Goal: Navigation & Orientation: Find specific page/section

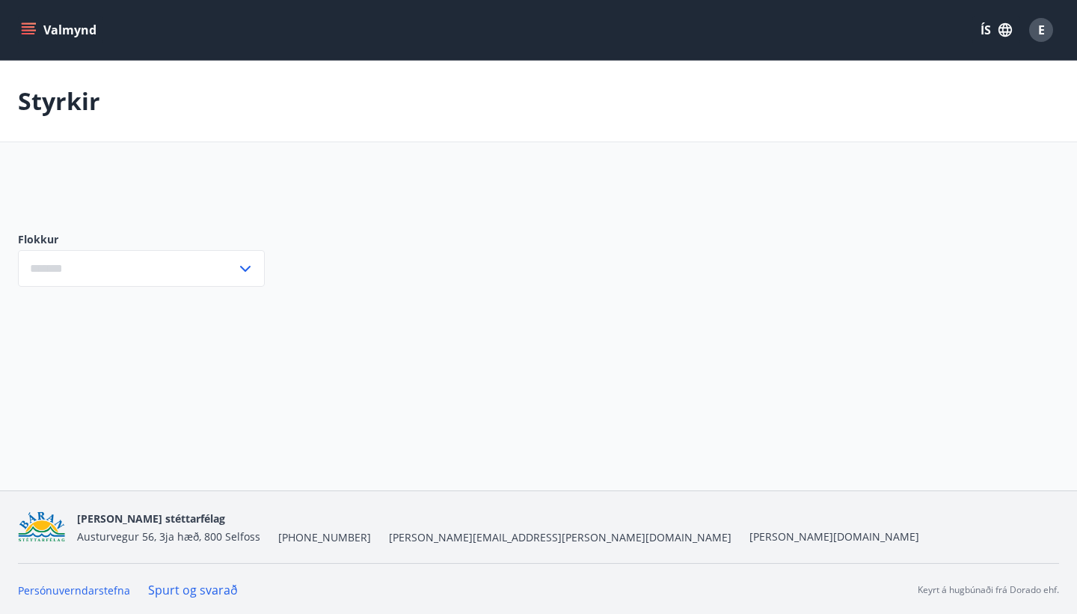
type input "***"
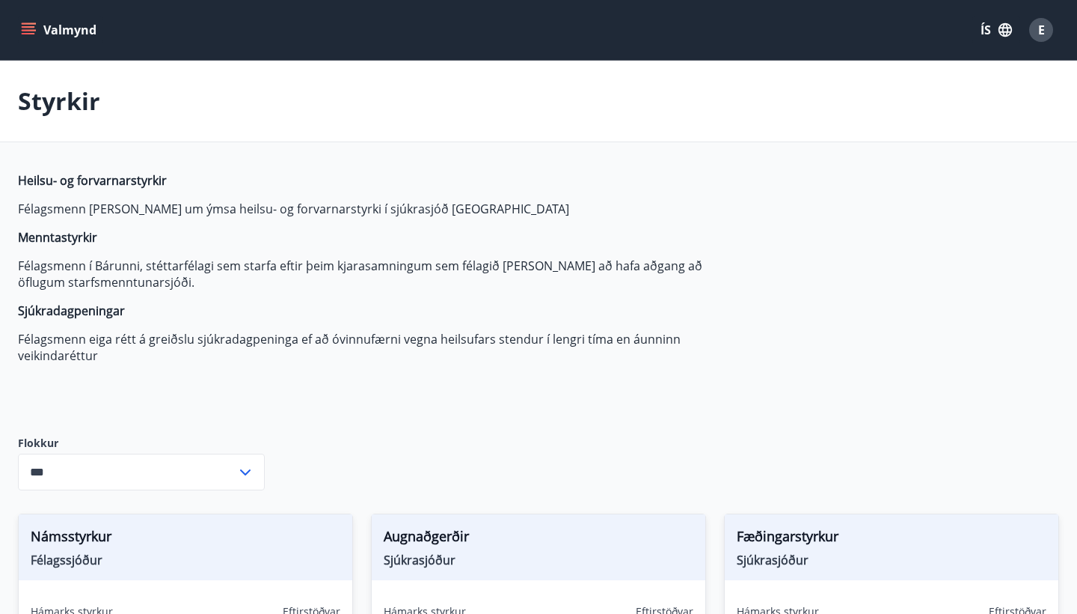
click at [25, 42] on button "Valmynd" at bounding box center [60, 29] width 85 height 27
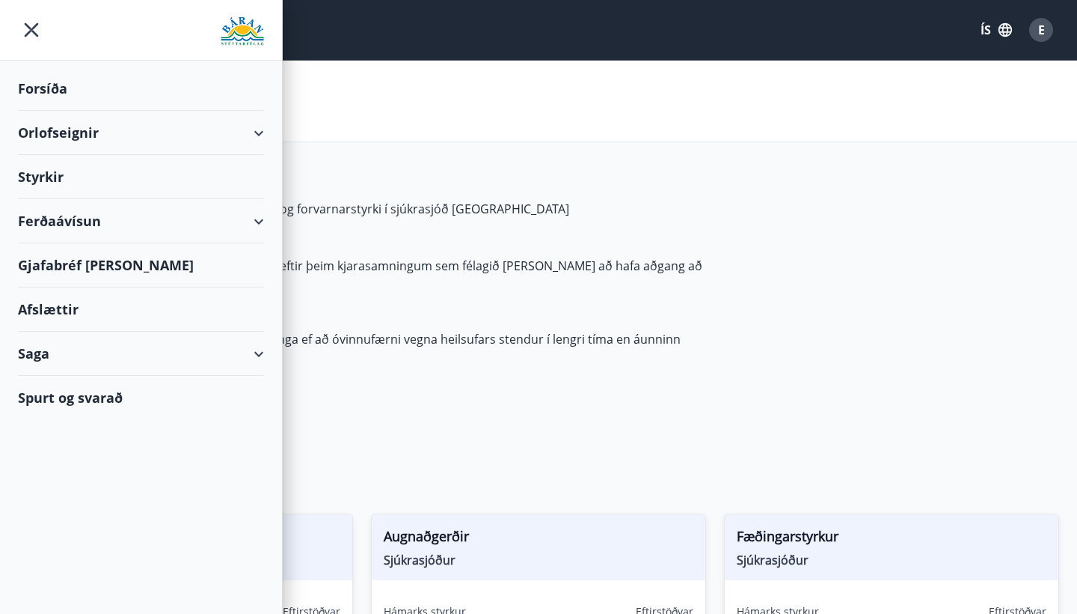
click at [1006, 30] on icon "button" at bounding box center [1005, 30] width 16 height 16
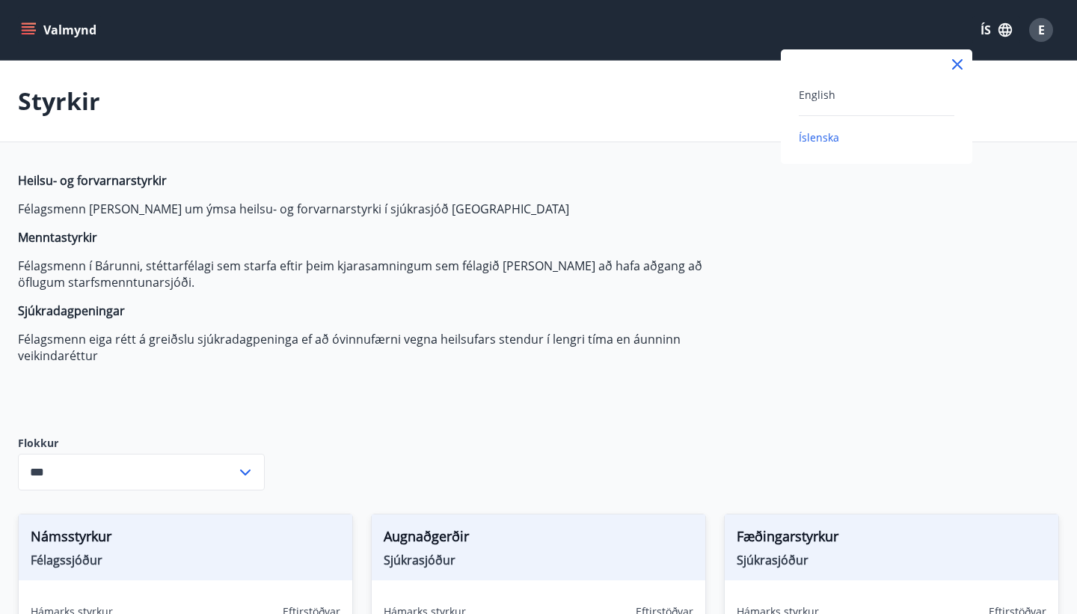
click at [876, 105] on div "English" at bounding box center [877, 100] width 156 height 31
click at [813, 100] on span "English" at bounding box center [817, 95] width 37 height 14
click at [31, 22] on button "Menu" at bounding box center [51, 29] width 66 height 27
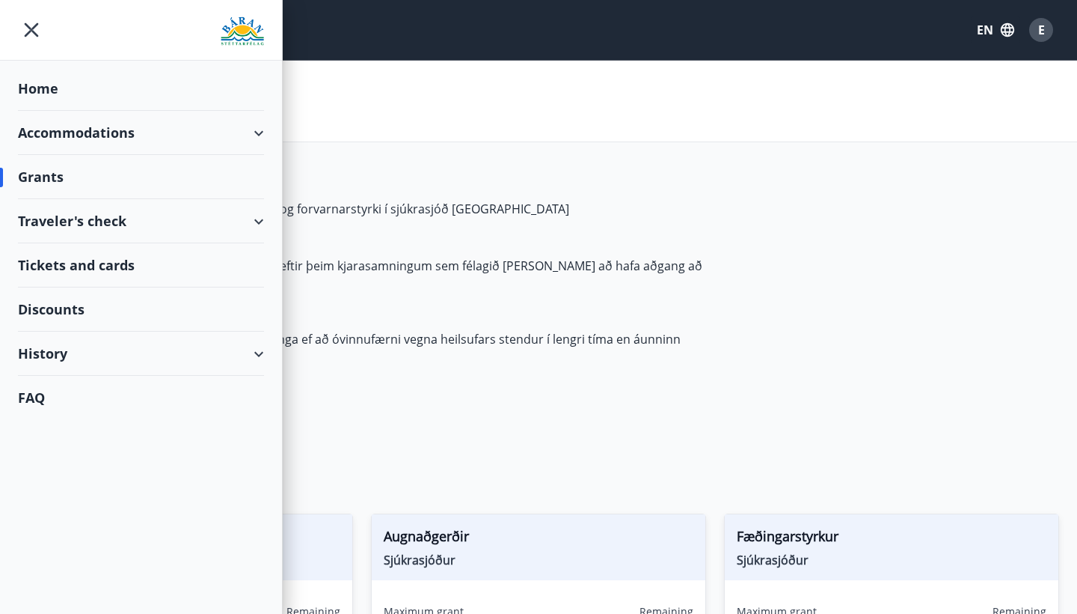
click at [90, 299] on div "Discounts" at bounding box center [141, 309] width 246 height 44
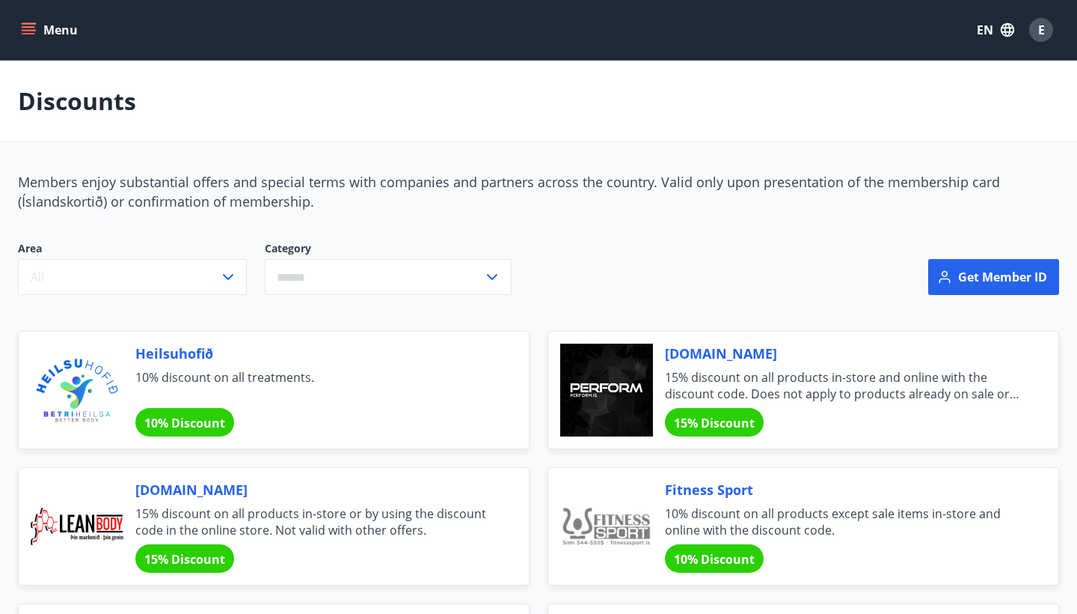
click at [30, 34] on icon "menu" at bounding box center [28, 33] width 13 height 1
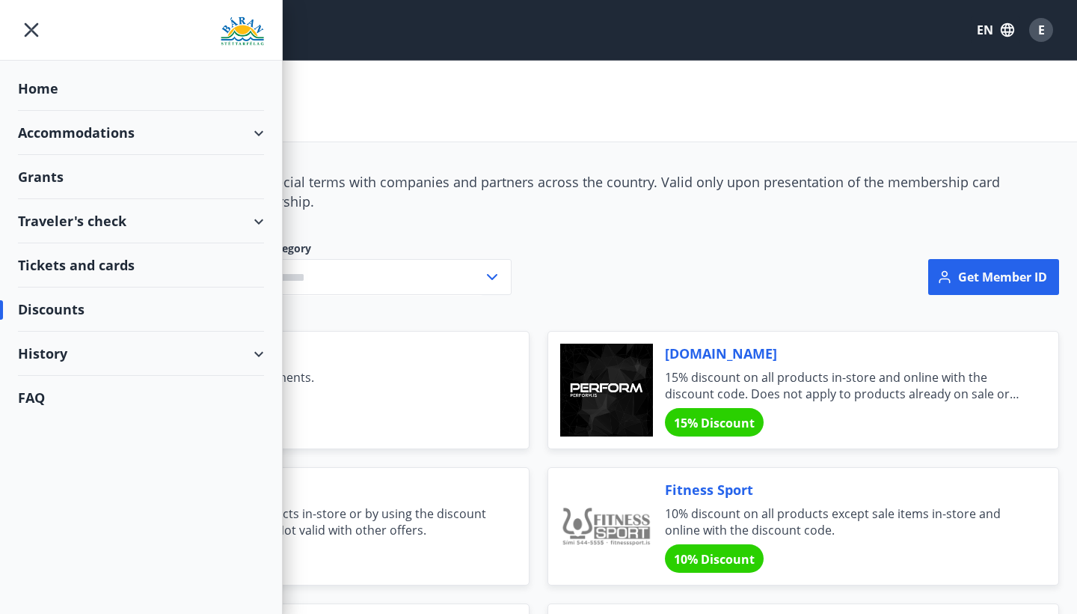
click at [79, 350] on div "History" at bounding box center [141, 353] width 246 height 44
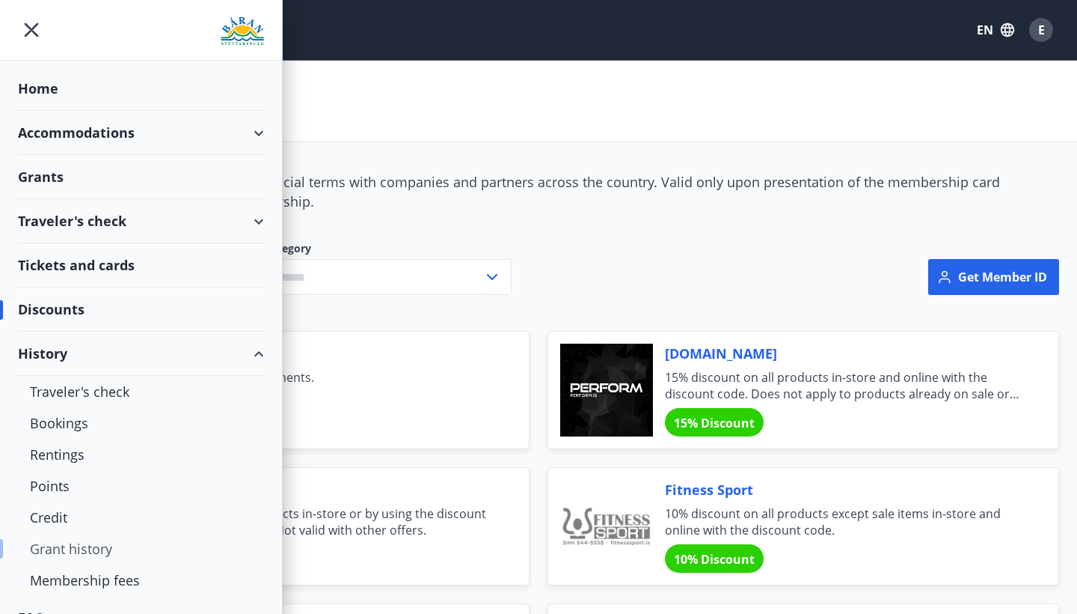
click at [69, 539] on div "Grant history" at bounding box center [141, 548] width 222 height 31
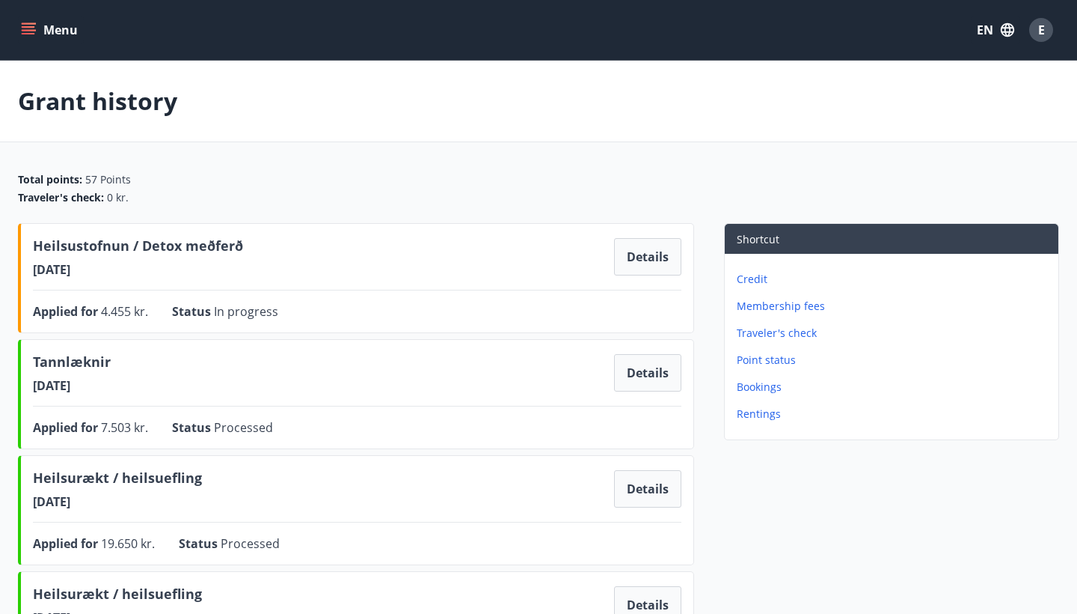
click at [42, 29] on button "Menu" at bounding box center [51, 29] width 66 height 27
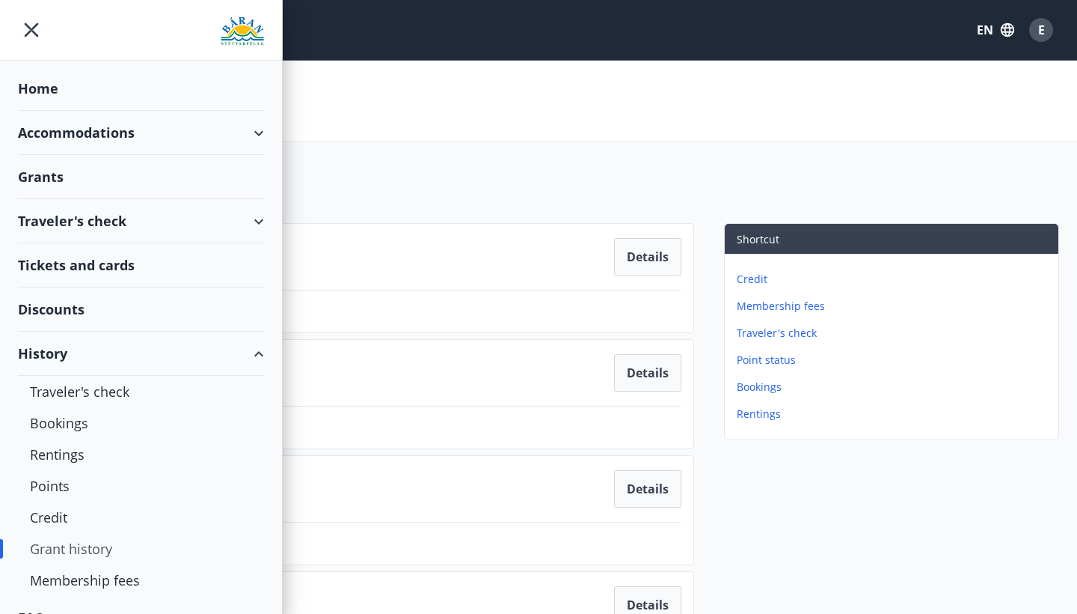
click at [63, 90] on div "Home" at bounding box center [141, 89] width 246 height 44
